Goal: Information Seeking & Learning: Learn about a topic

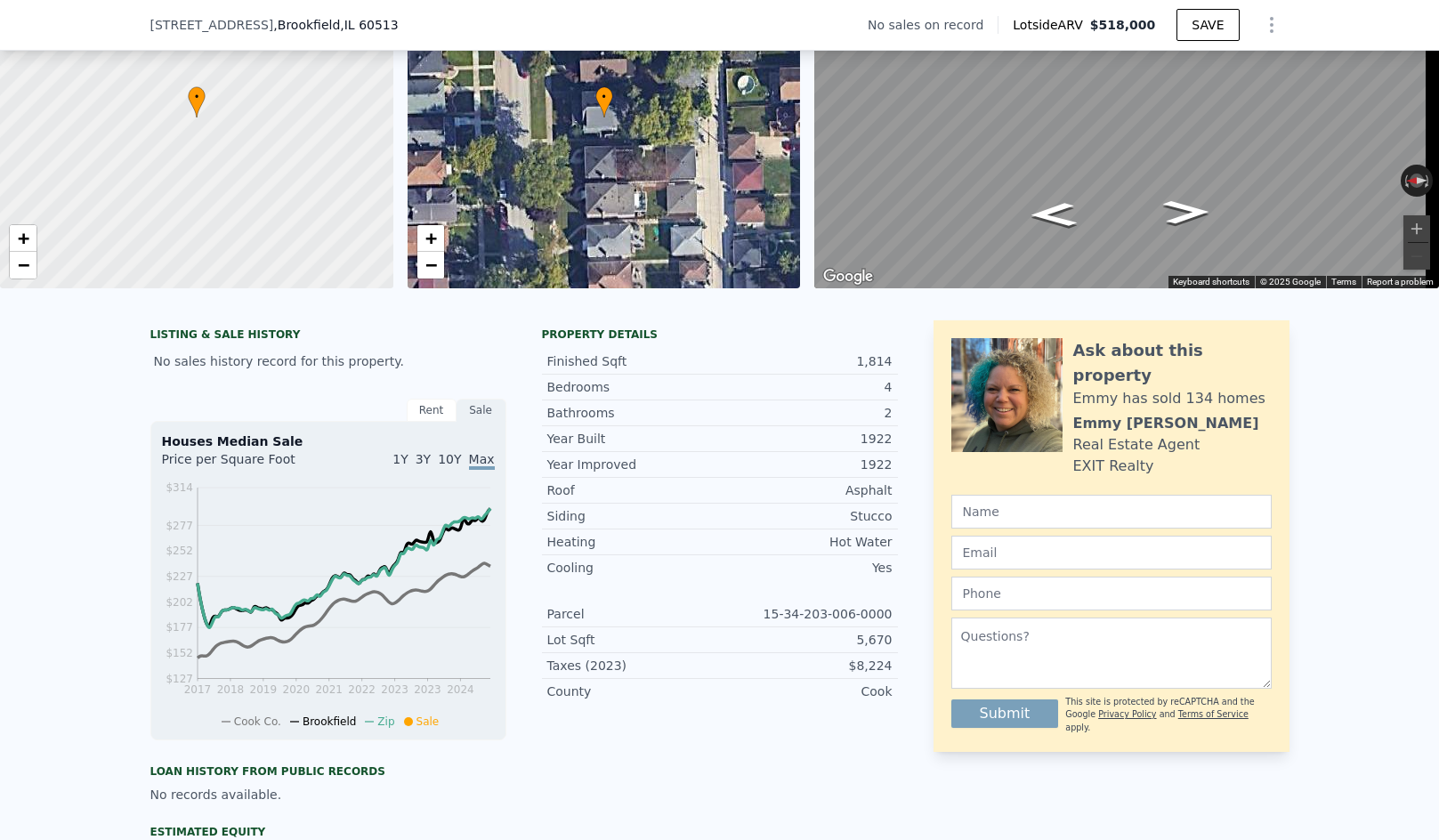
scroll to position [191, 0]
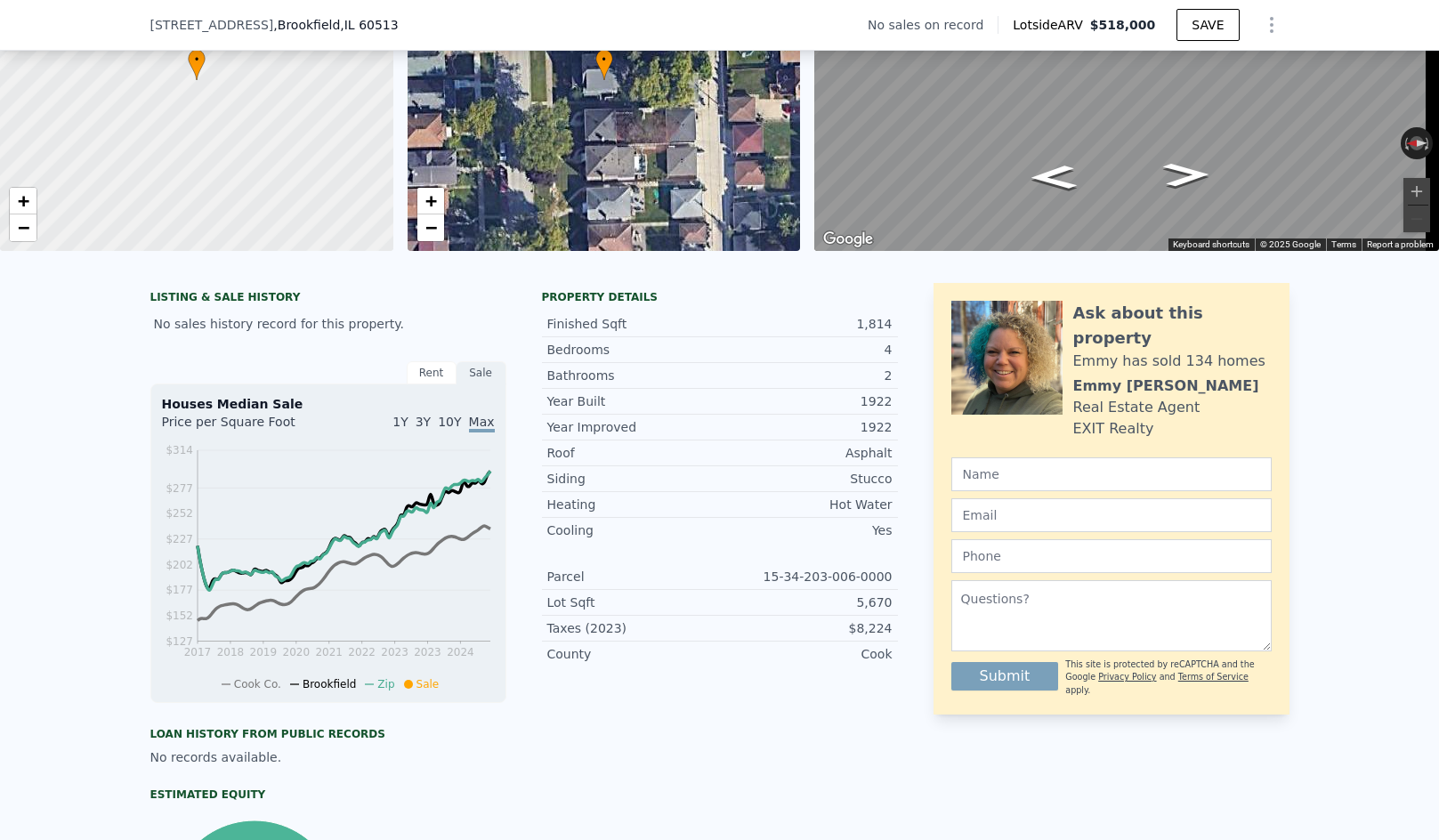
click at [340, 21] on span ", IL 60513" at bounding box center [369, 25] width 58 height 14
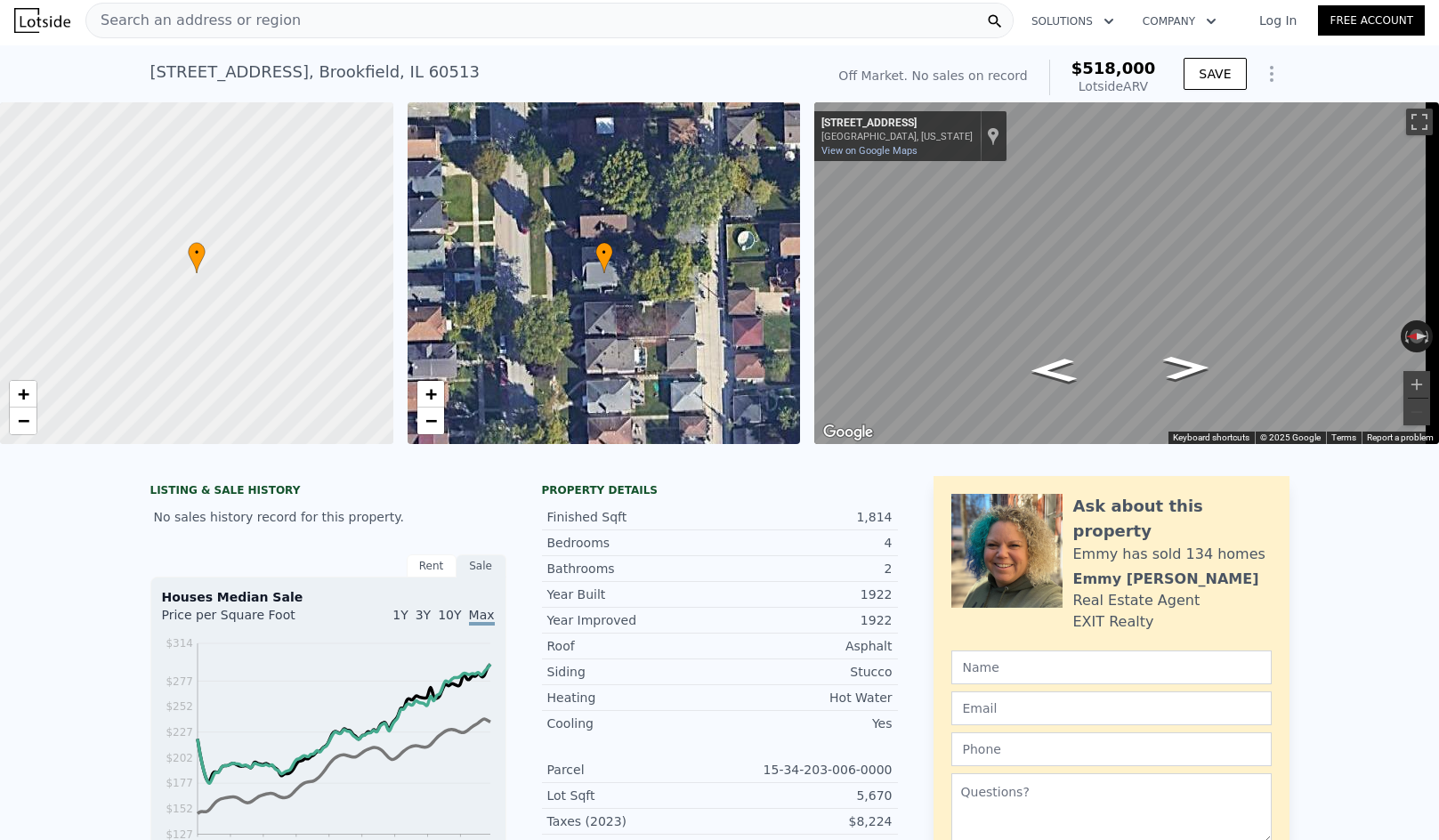
scroll to position [0, 0]
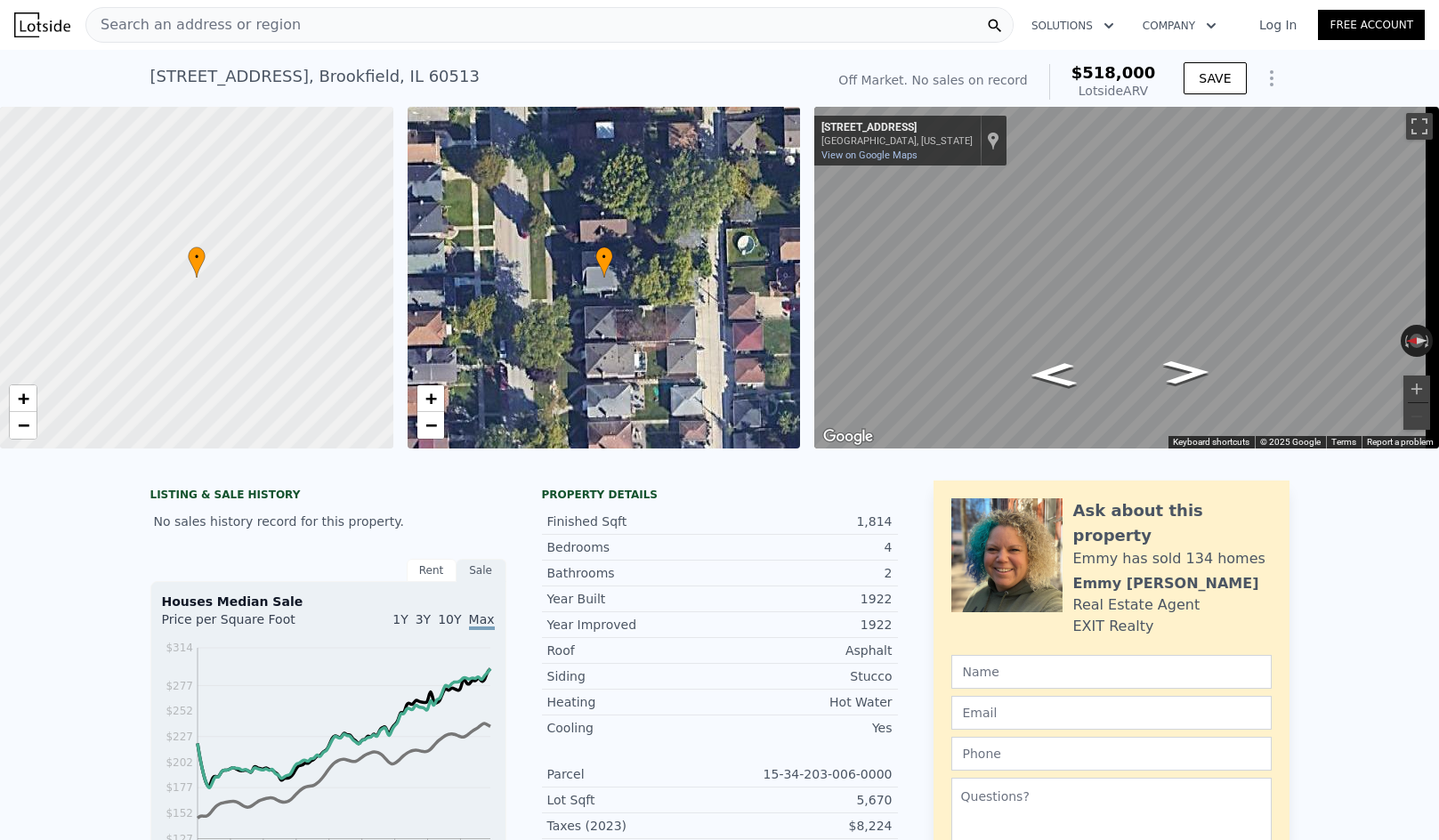
click at [616, 27] on div "Search an address or region" at bounding box center [550, 25] width 929 height 36
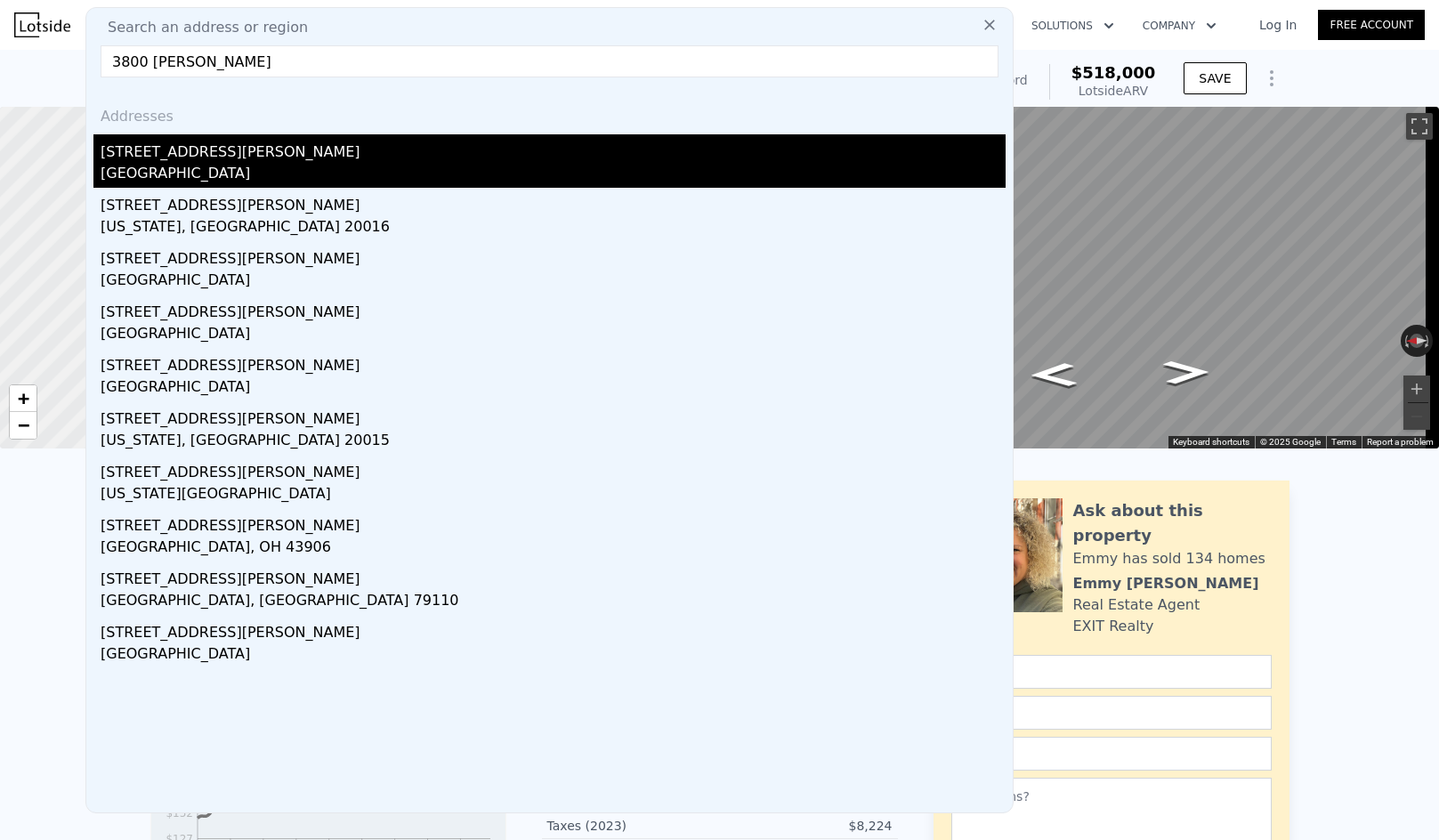
type input "3800 [PERSON_NAME]"
click at [494, 160] on div "[STREET_ADDRESS][PERSON_NAME]" at bounding box center [553, 148] width 905 height 29
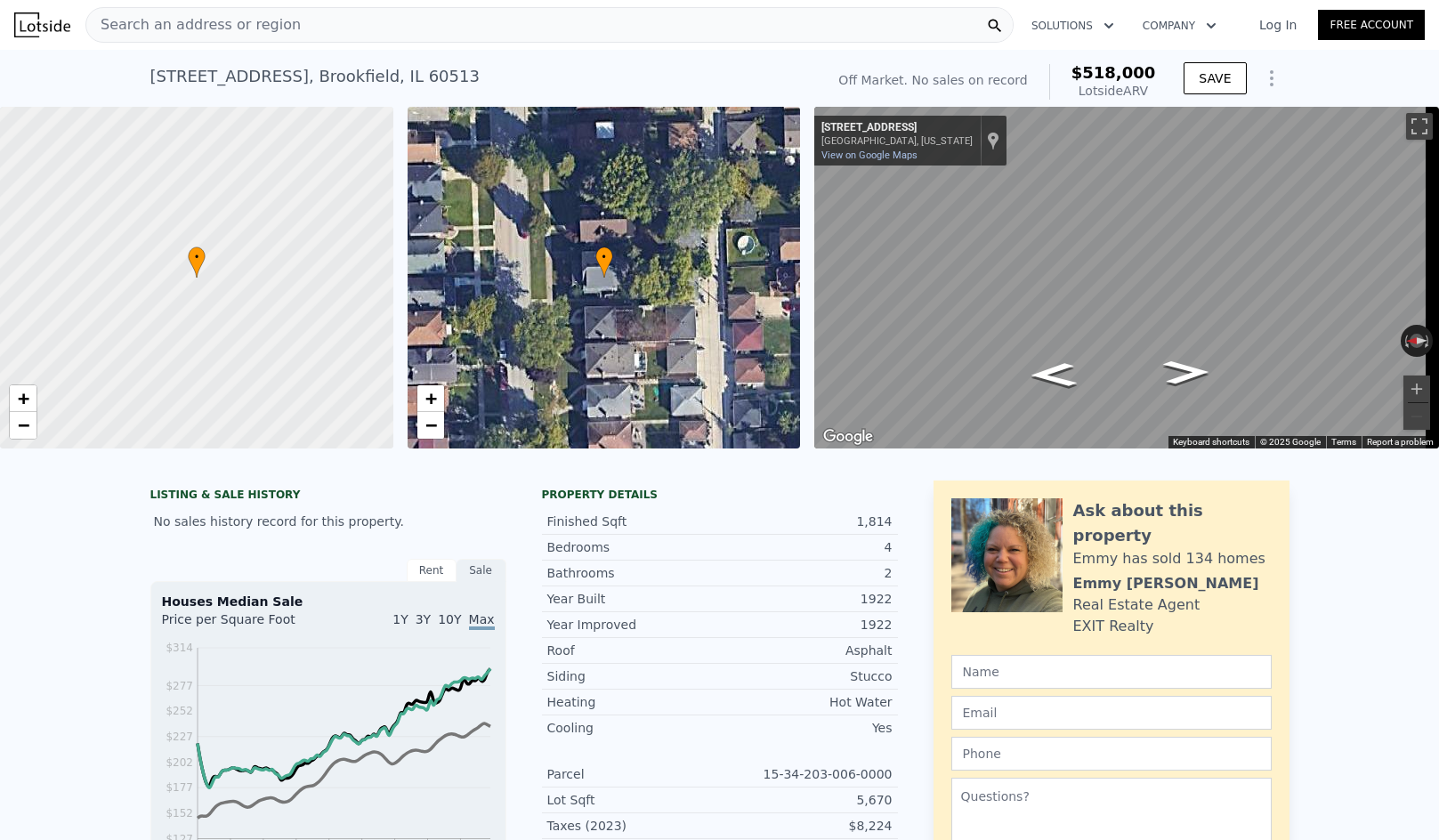
type input "5"
type input "2"
type input "3"
type input "1686"
type input "2872"
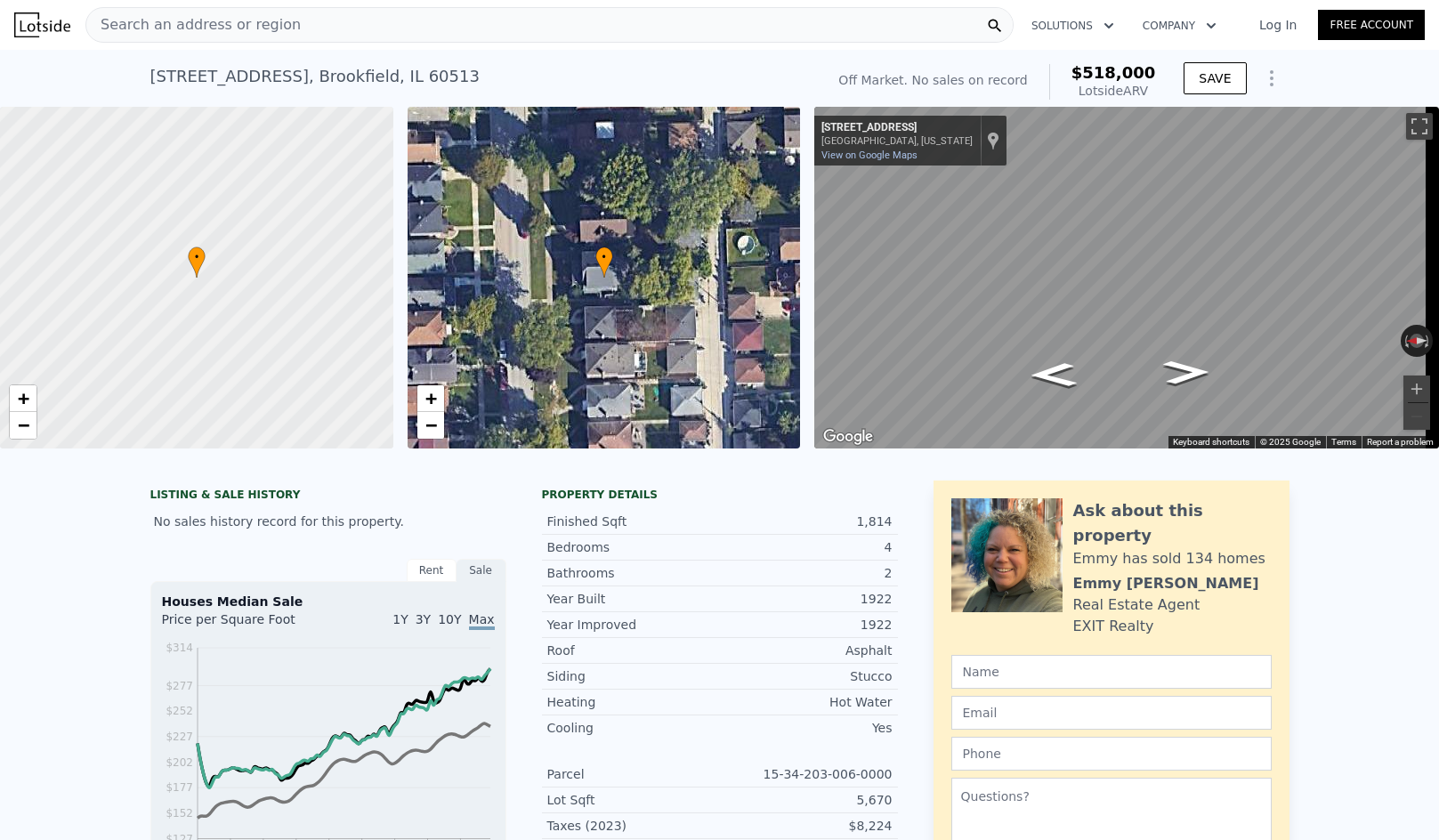
type input "6250"
type input "7500"
type input "$ 547,000"
type input "5"
type input "$ 90,075"
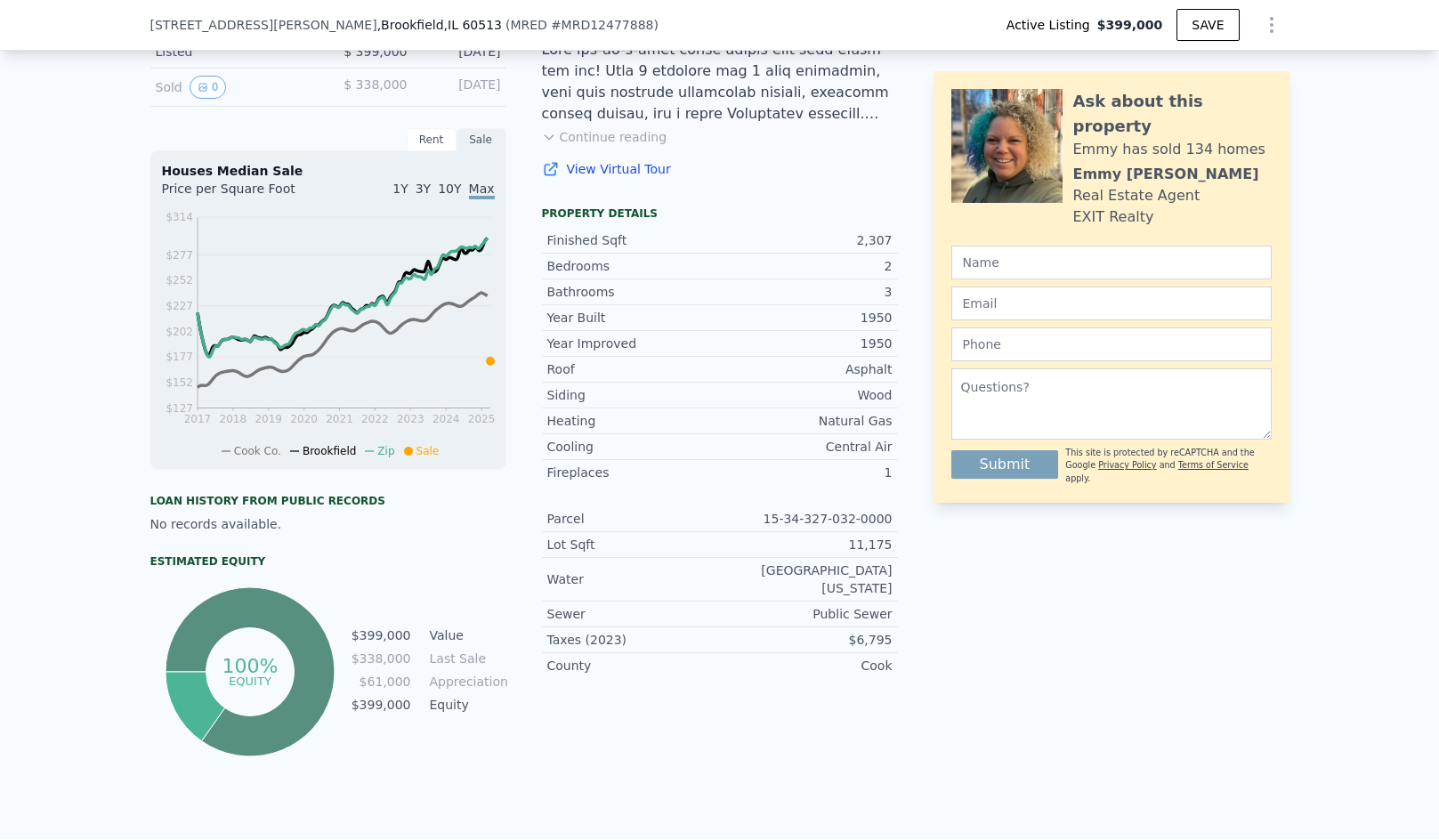
scroll to position [477, 0]
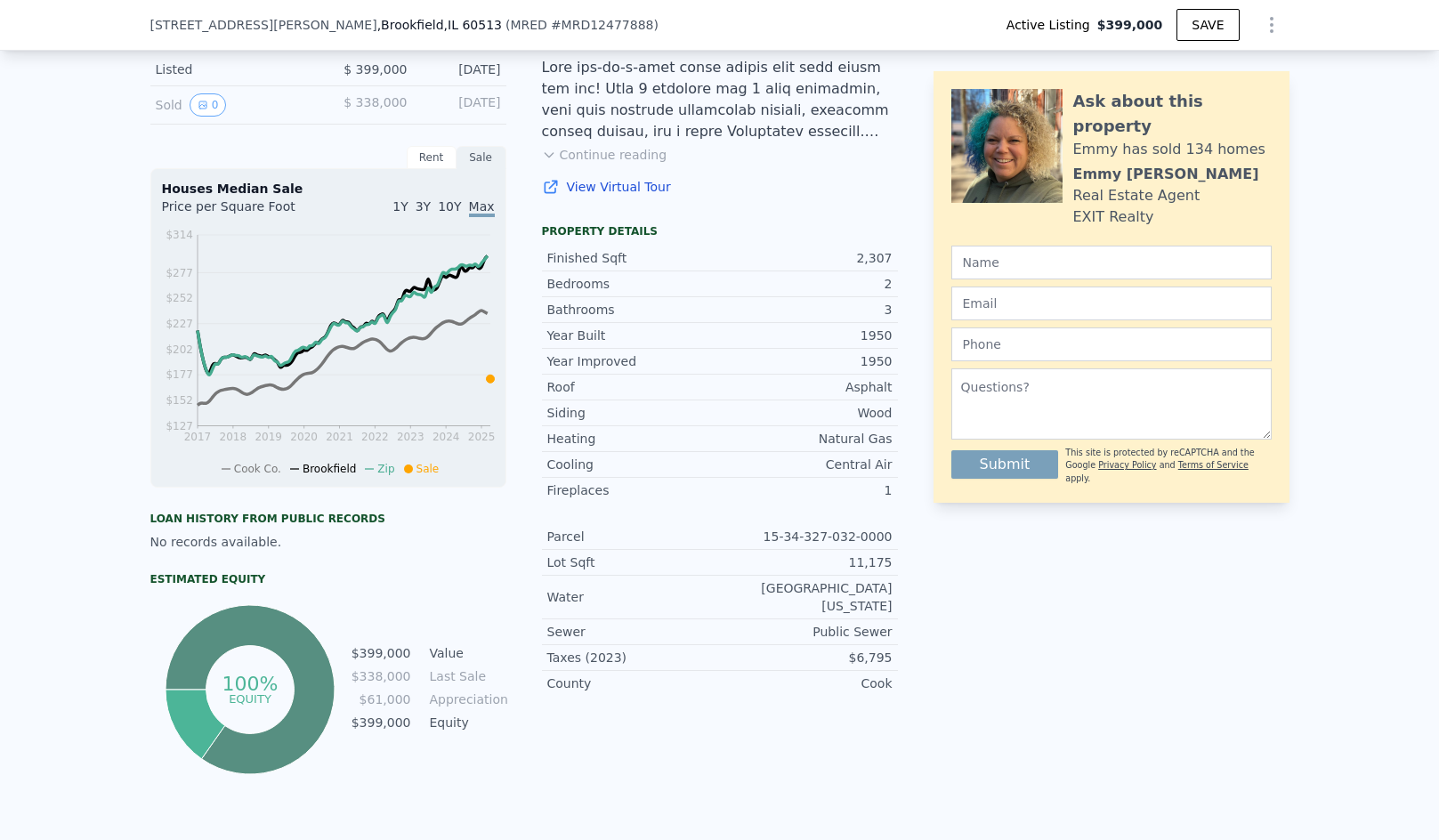
click at [403, 213] on span "1Y" at bounding box center [400, 206] width 15 height 14
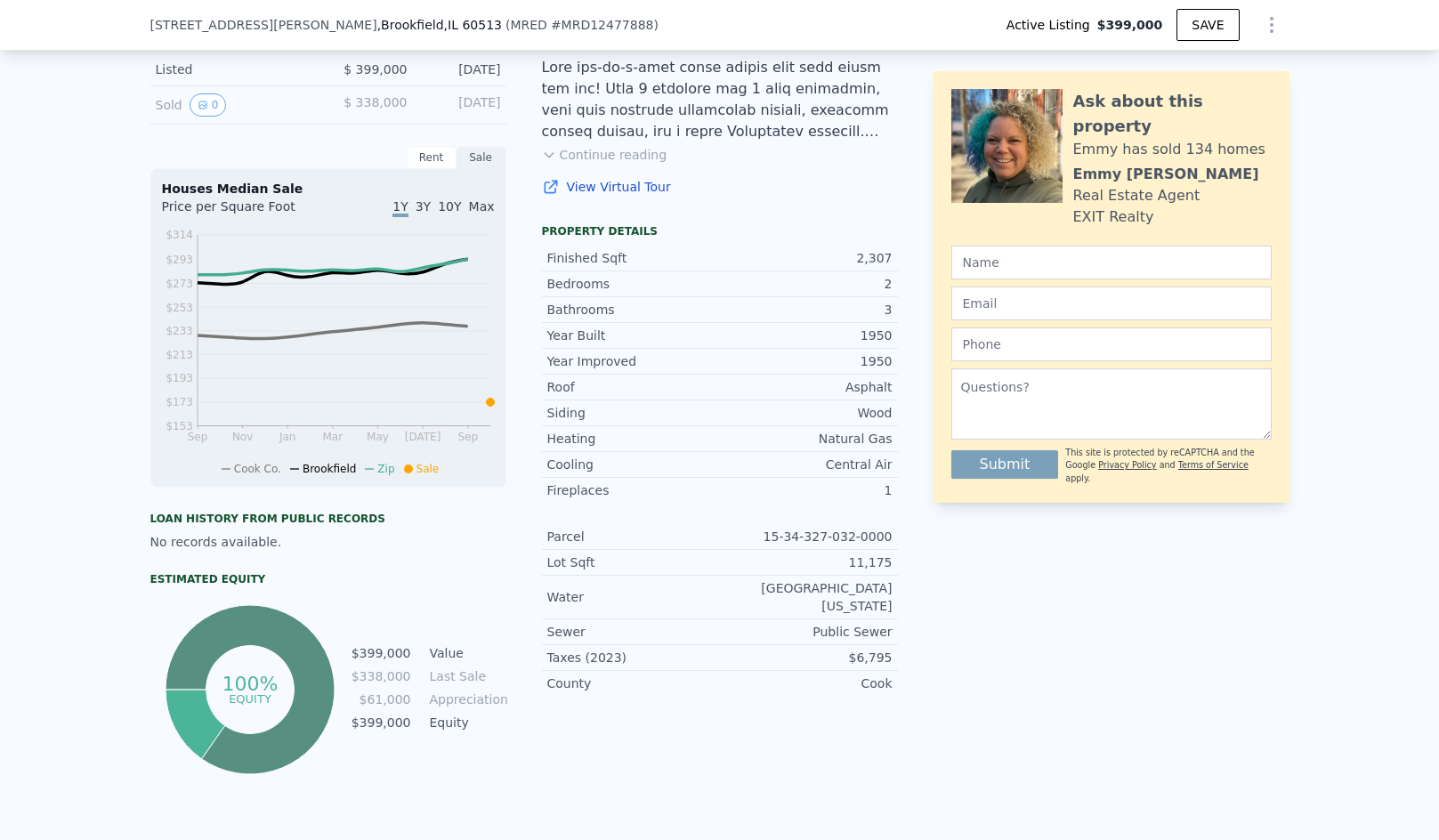
click at [419, 213] on span "3Y" at bounding box center [423, 206] width 15 height 14
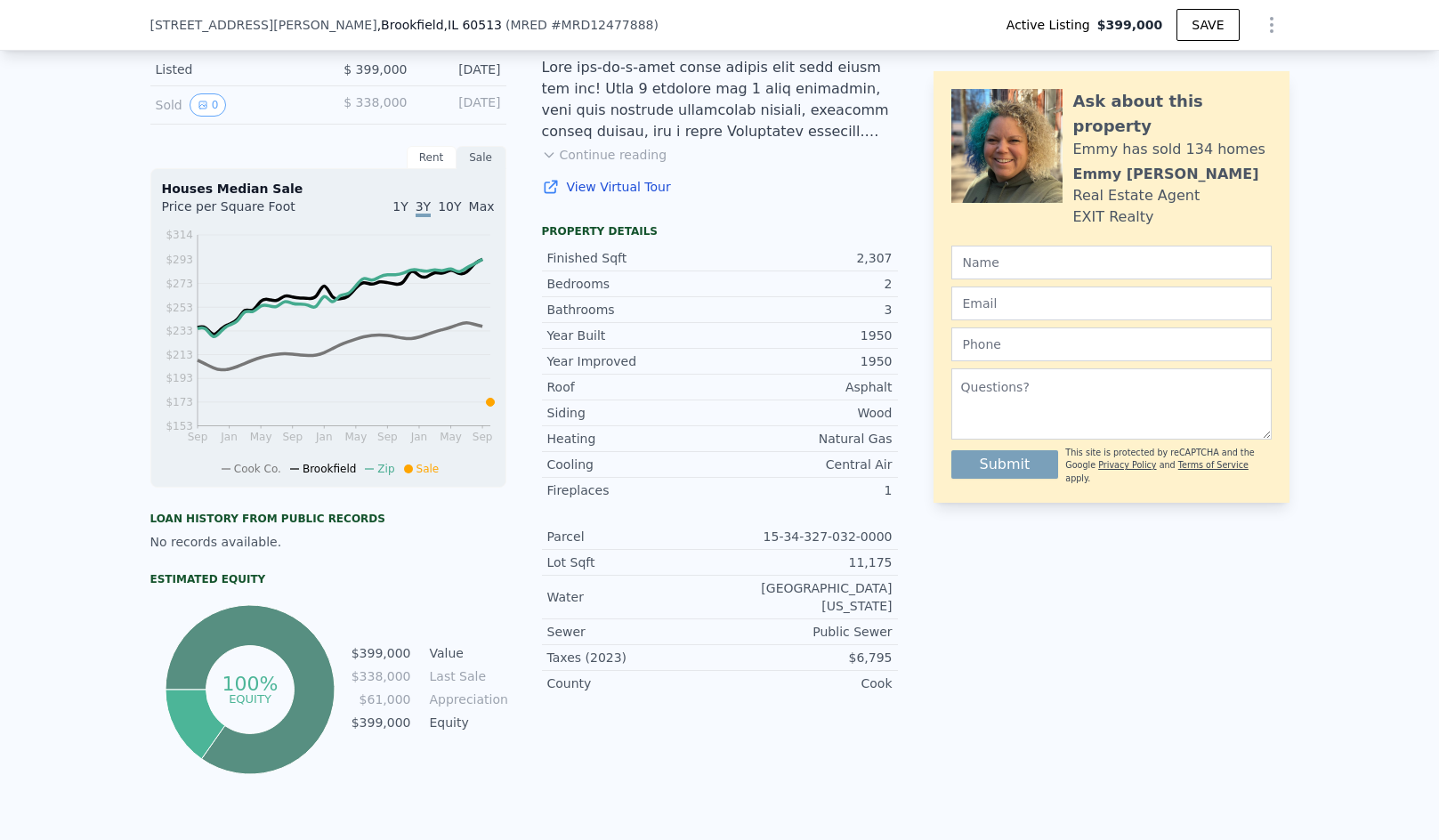
click at [447, 213] on span "10Y" at bounding box center [448, 206] width 23 height 14
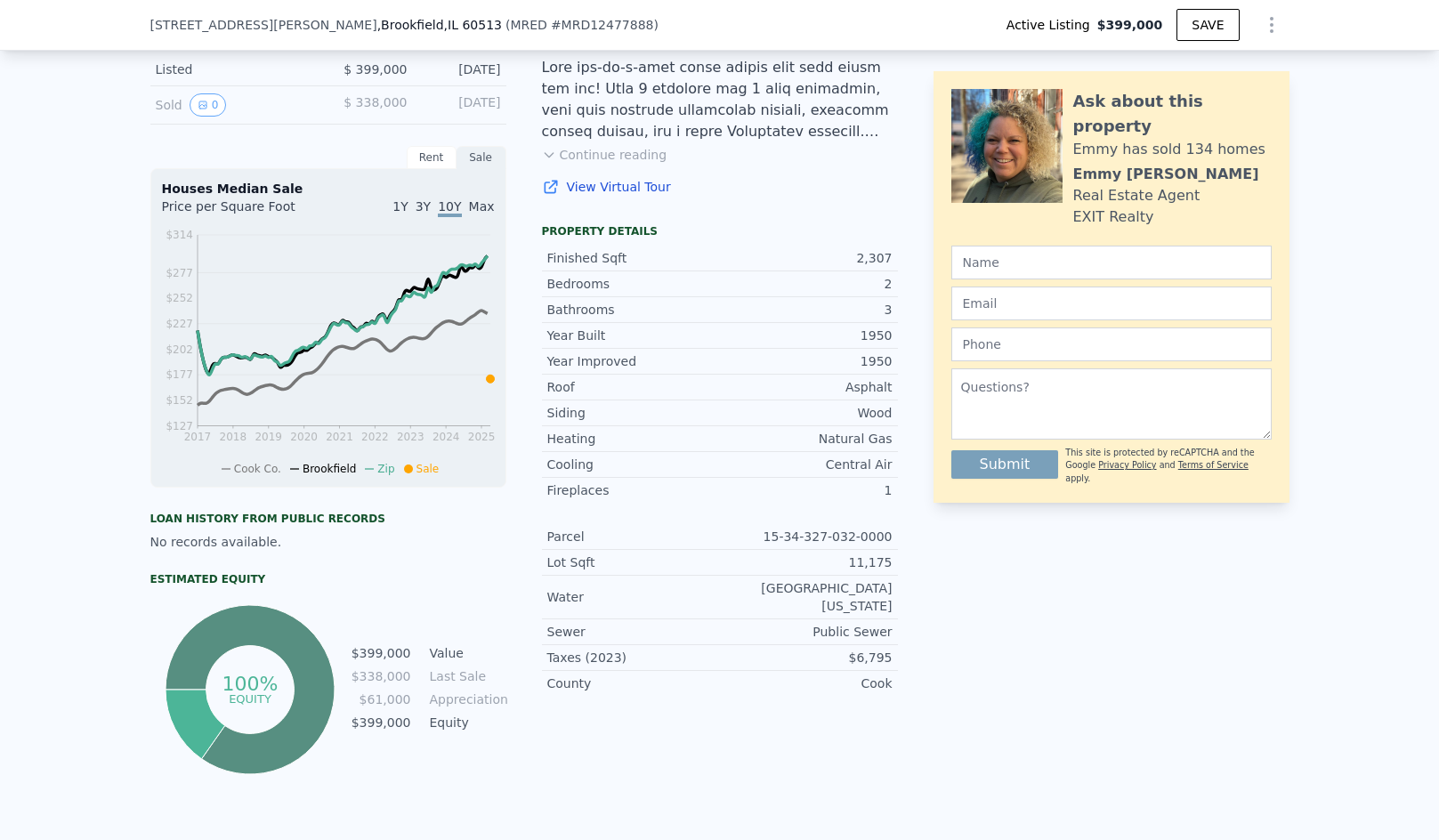
click at [476, 213] on span "Max" at bounding box center [482, 206] width 26 height 14
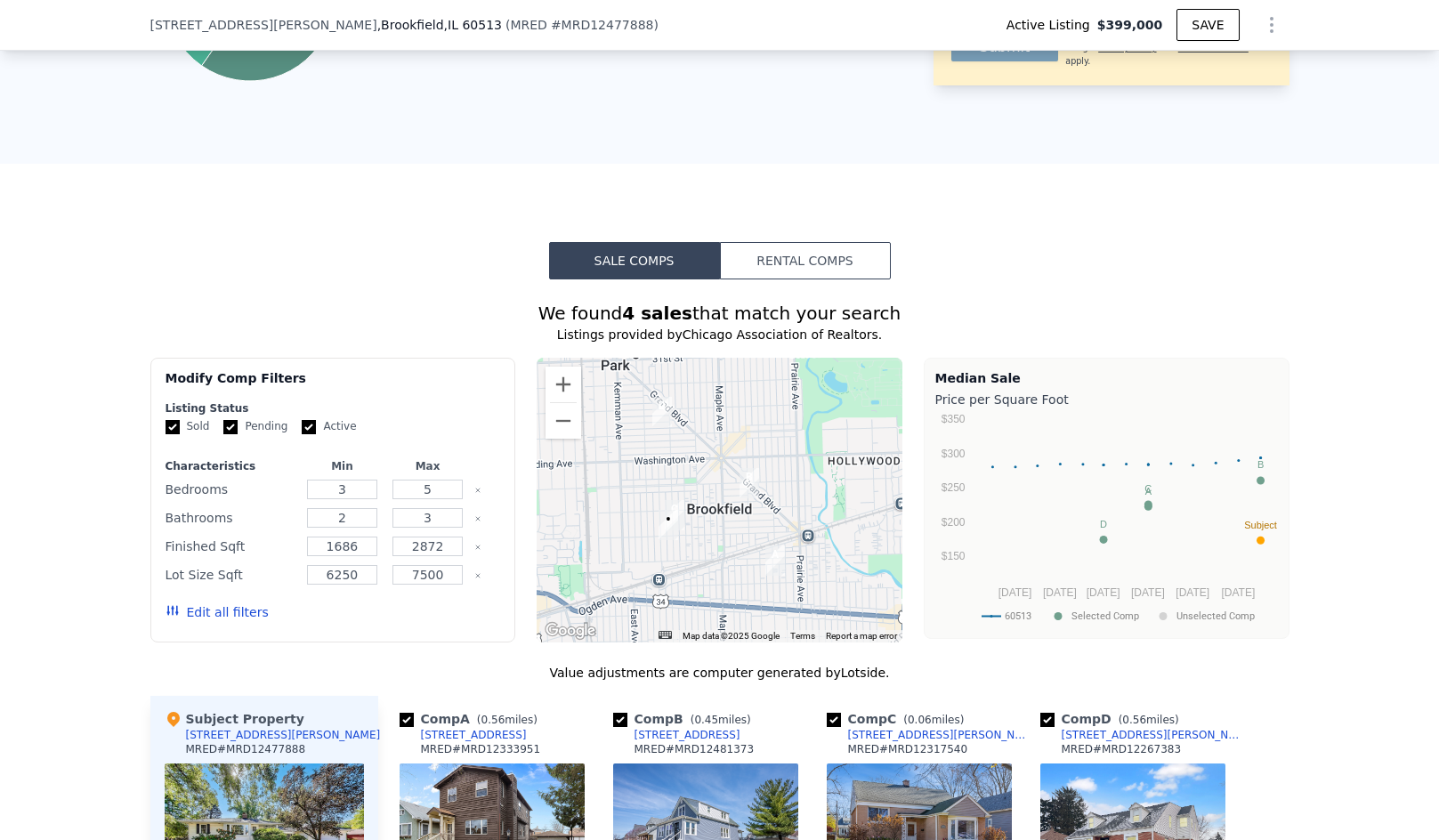
scroll to position [1308, 0]
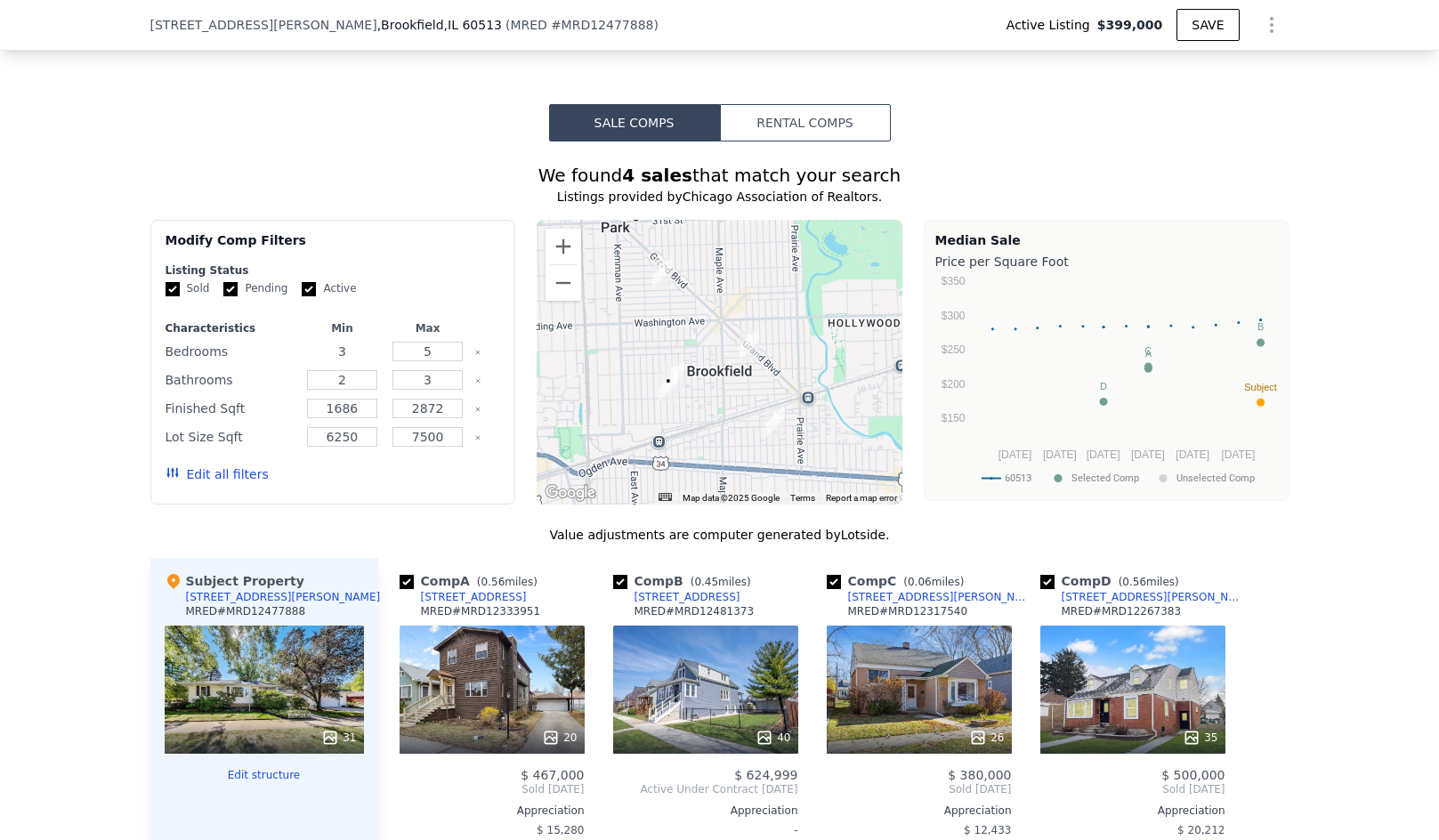
drag, startPoint x: 347, startPoint y: 364, endPoint x: 322, endPoint y: 363, distance: 25.0
click at [322, 362] on input "3" at bounding box center [342, 352] width 71 height 20
type input "2"
drag, startPoint x: 438, startPoint y: 364, endPoint x: 416, endPoint y: 371, distance: 23.1
click at [416, 362] on input "5" at bounding box center [428, 352] width 71 height 20
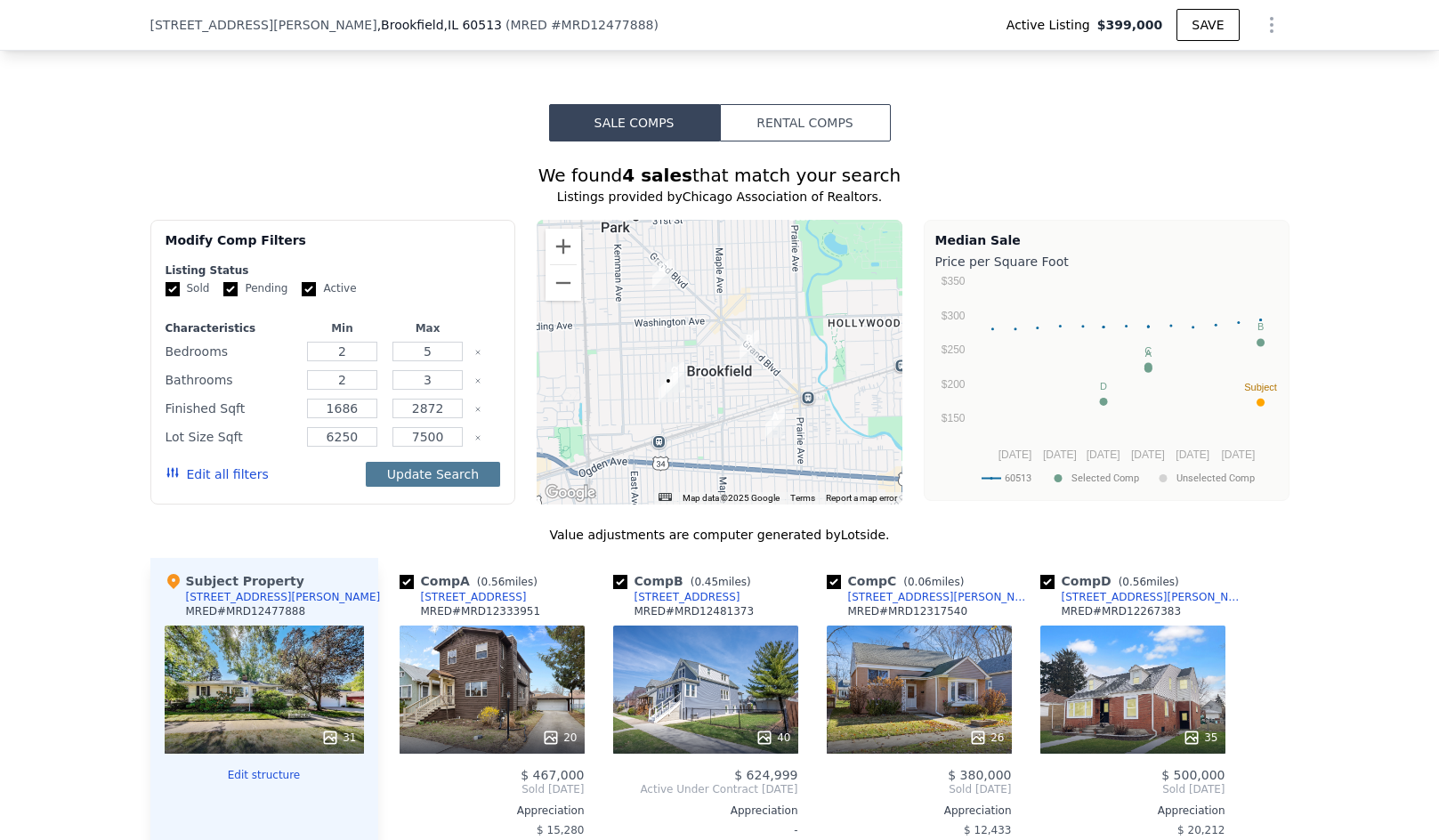
click at [443, 487] on button "Update Search" at bounding box center [432, 474] width 135 height 25
checkbox input "false"
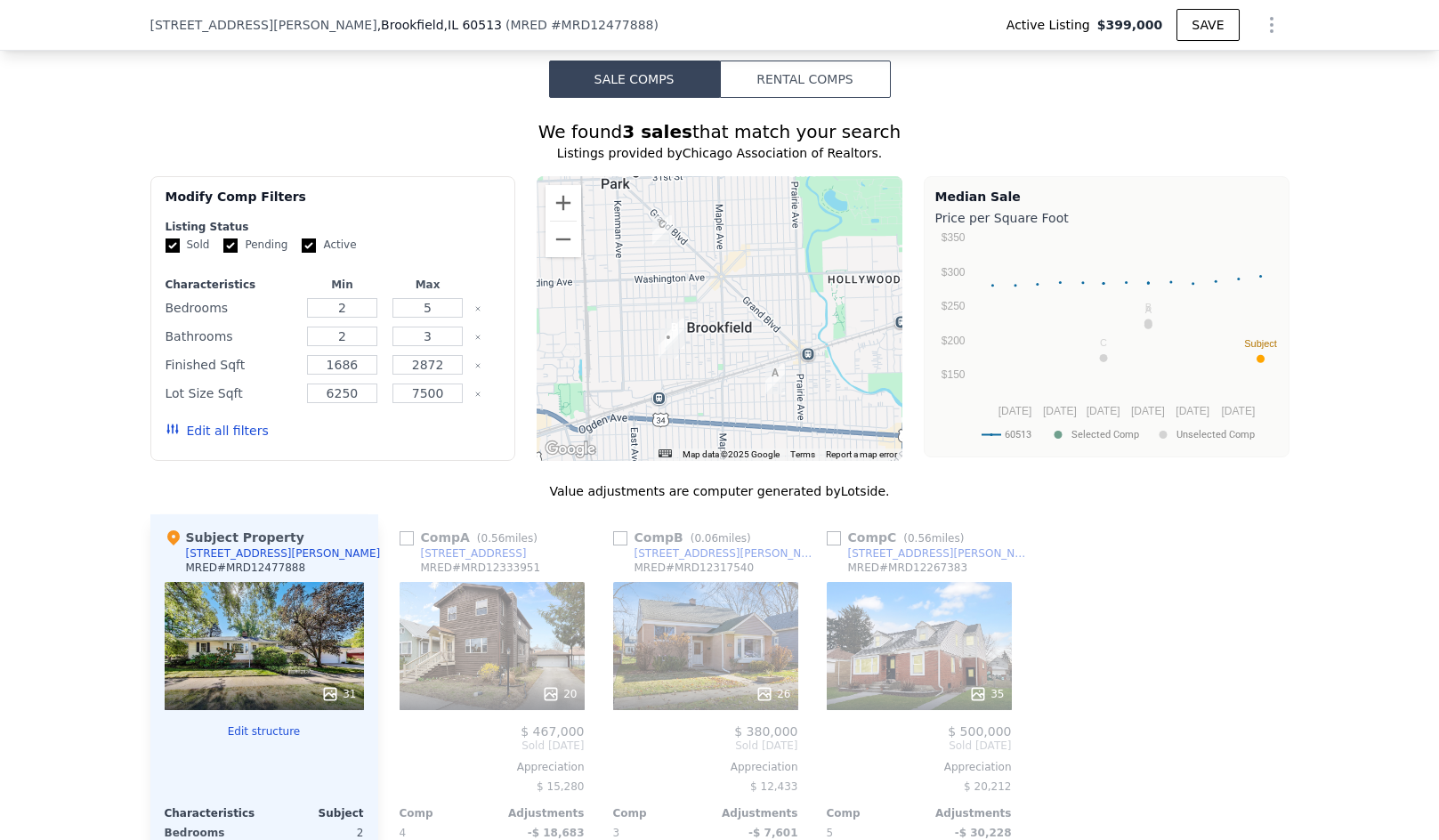
scroll to position [1510, 0]
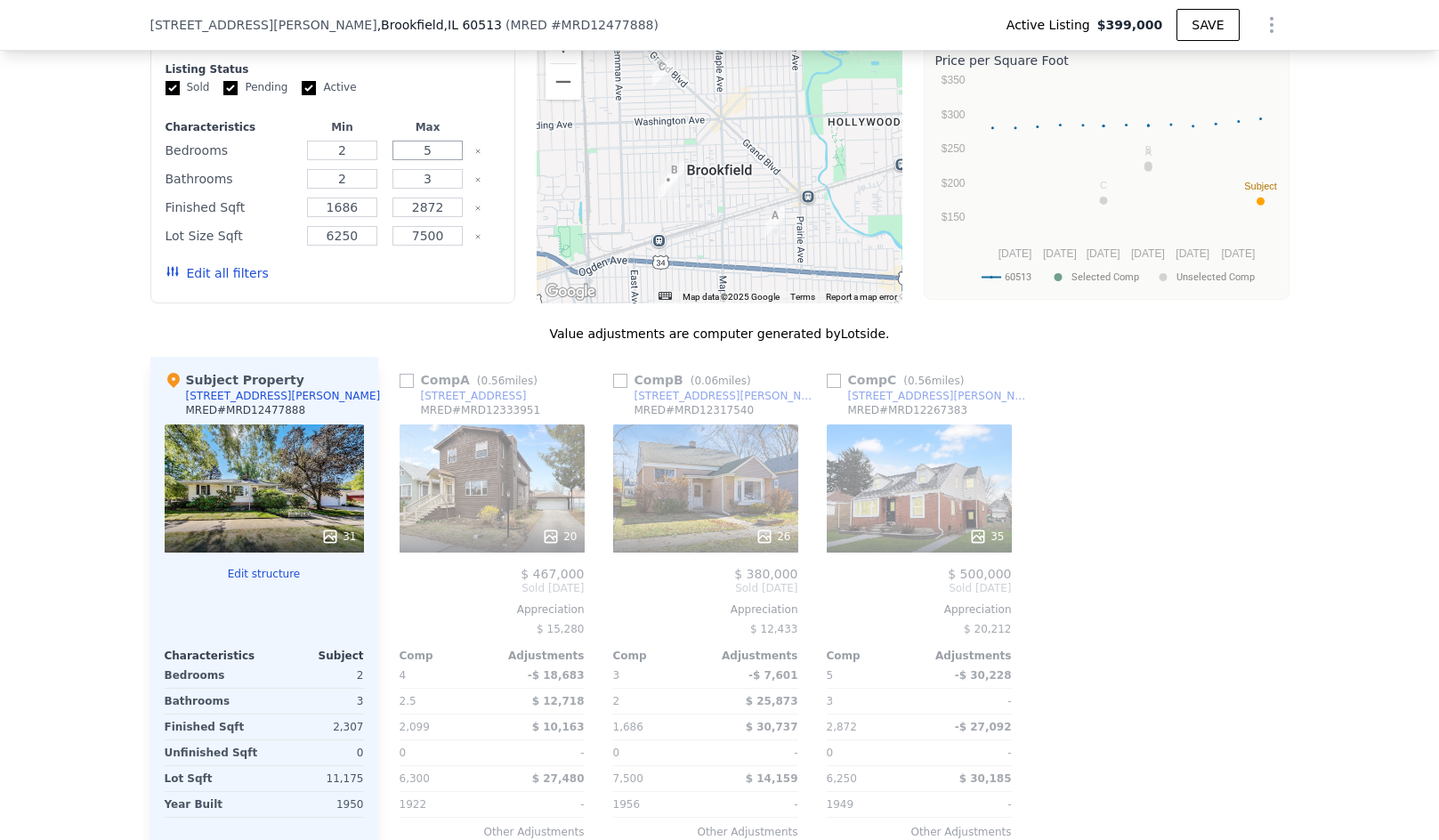
drag, startPoint x: 432, startPoint y: 162, endPoint x: 397, endPoint y: 170, distance: 35.9
click at [397, 160] on input "5" at bounding box center [428, 150] width 71 height 20
type input "4"
click at [407, 282] on button "Update Search" at bounding box center [432, 273] width 135 height 25
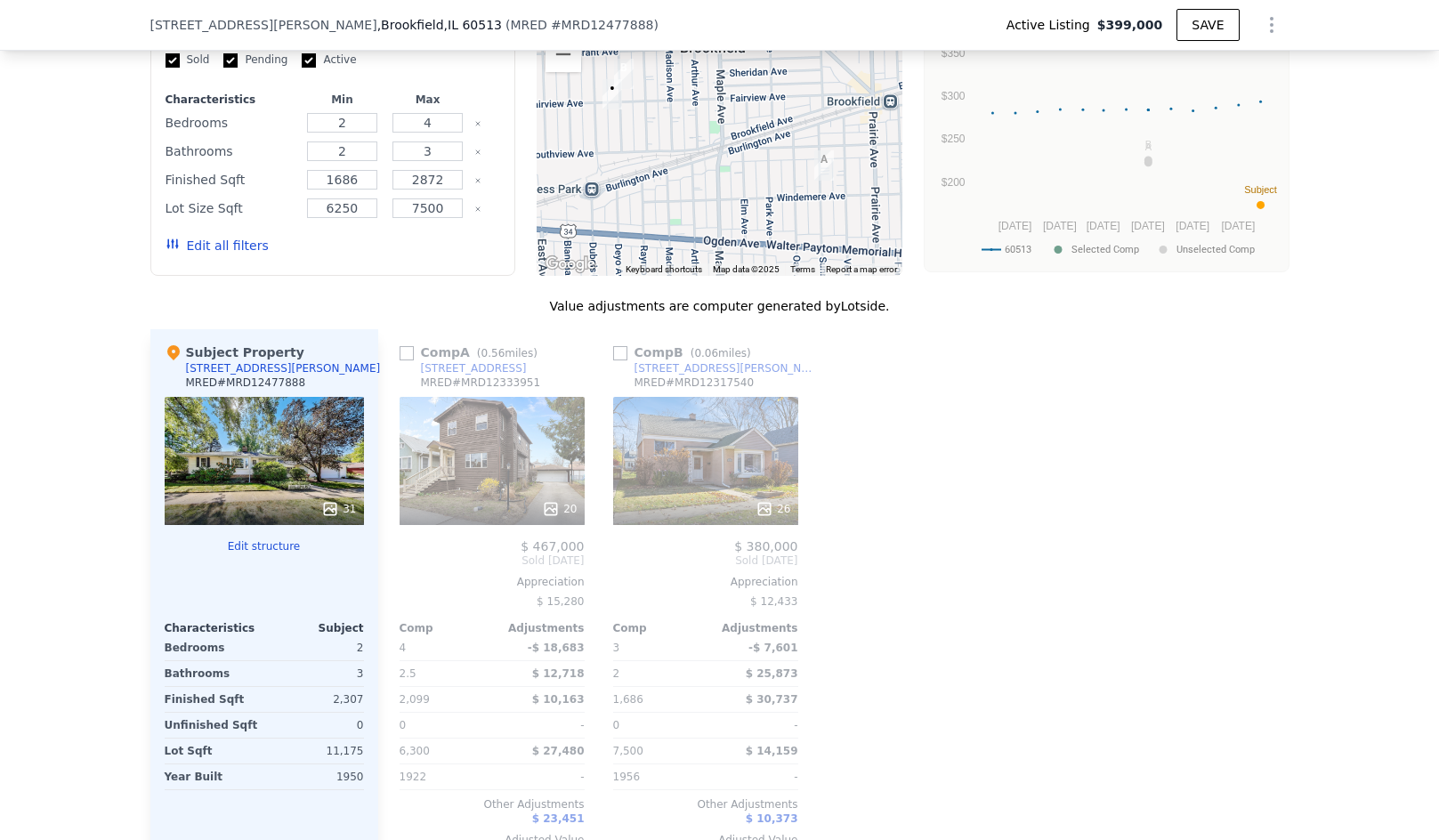
scroll to position [1540, 0]
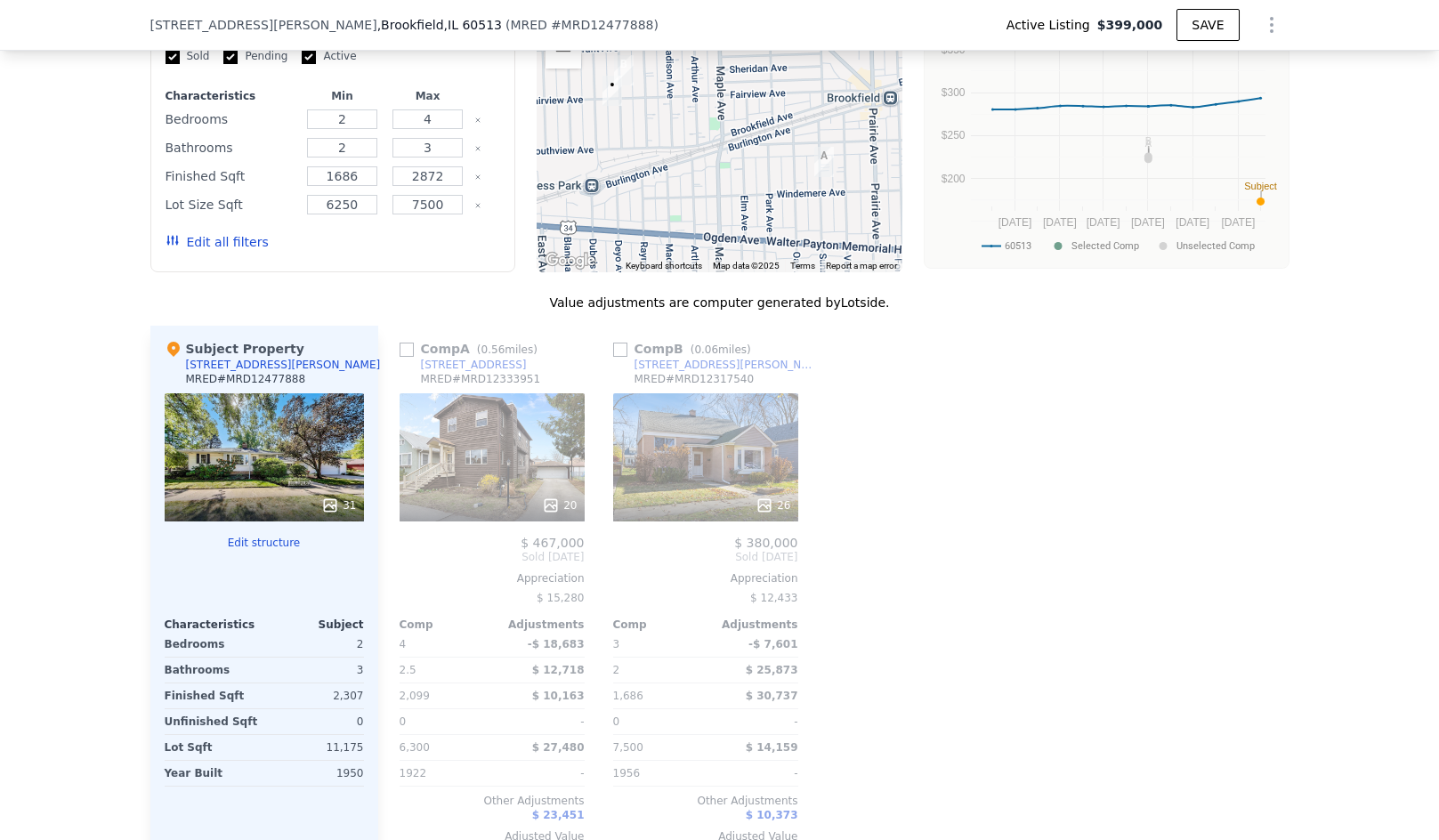
click at [687, 463] on div "26" at bounding box center [706, 457] width 185 height 129
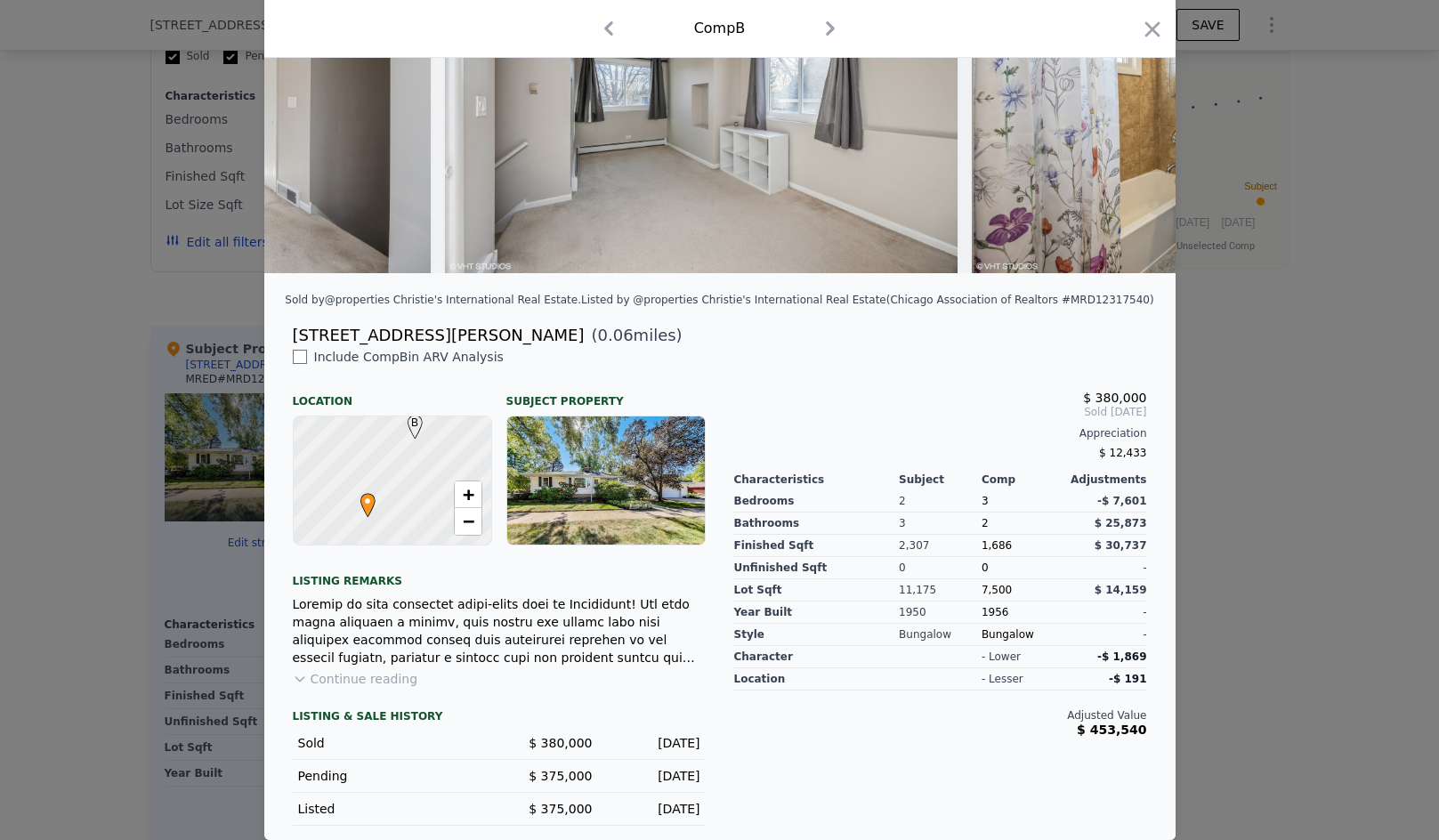
scroll to position [196, 0]
